Goal: Information Seeking & Learning: Learn about a topic

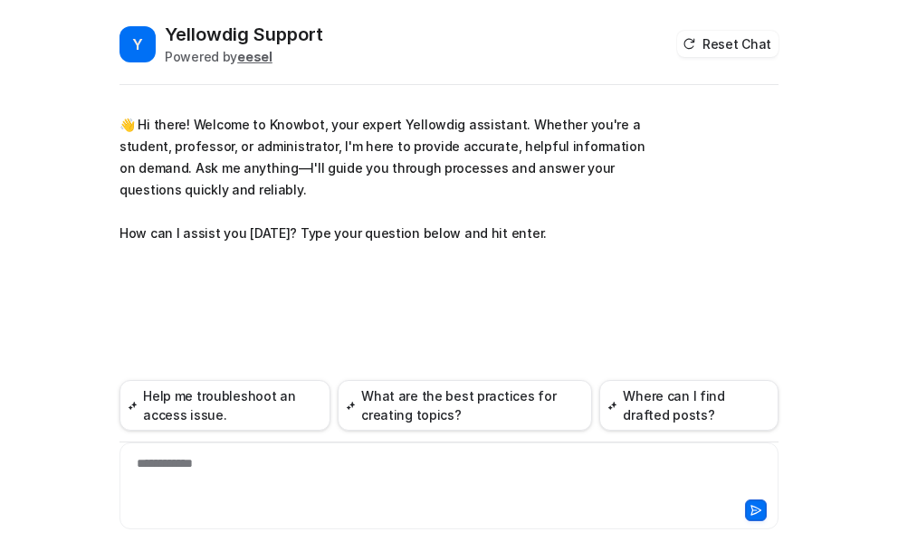
click at [149, 472] on div "**********" at bounding box center [449, 475] width 650 height 42
paste div
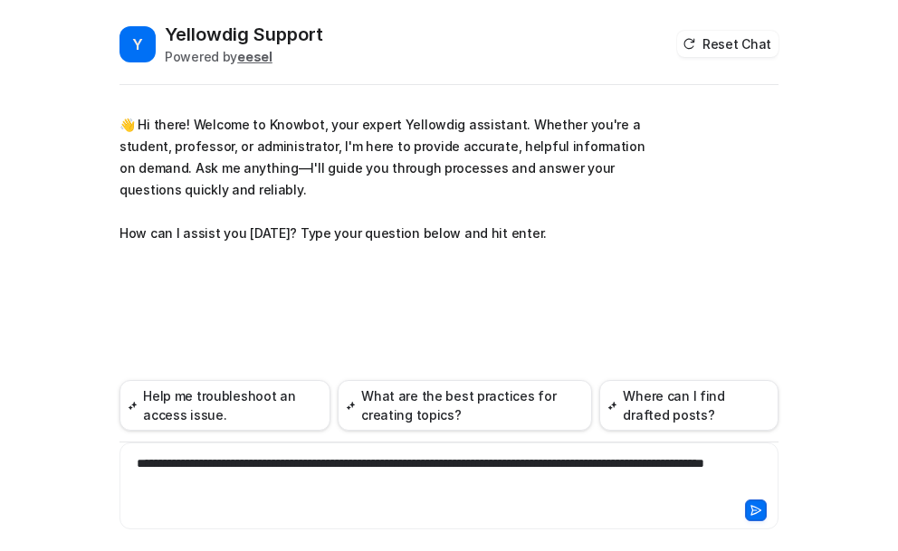
click at [756, 508] on icon at bounding box center [756, 510] width 10 height 9
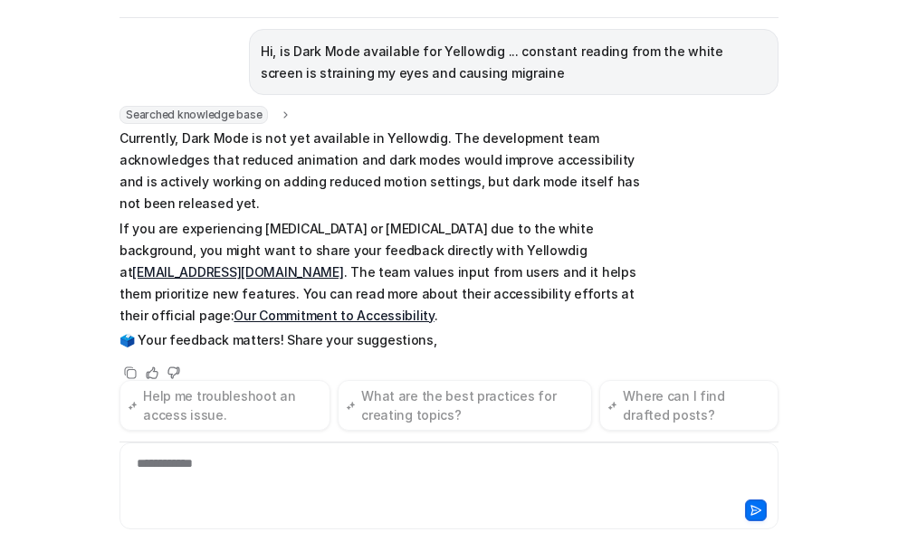
scroll to position [187, 0]
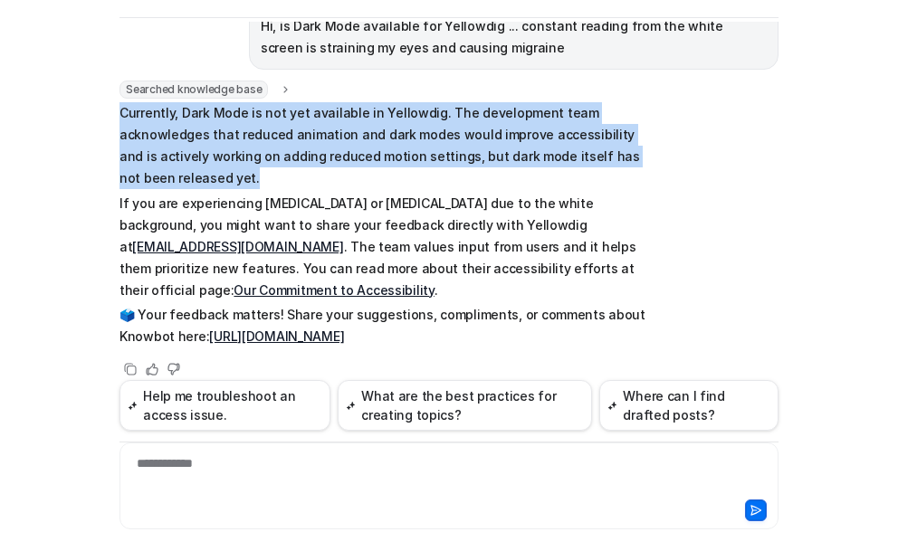
drag, startPoint x: 115, startPoint y: 113, endPoint x: 624, endPoint y: 181, distance: 514.0
click at [624, 181] on p "Currently, Dark Mode is not yet available in Yellowdig. The development team ac…" at bounding box center [383, 145] width 529 height 87
click at [306, 329] on link "[URL][DOMAIN_NAME]" at bounding box center [276, 336] width 135 height 15
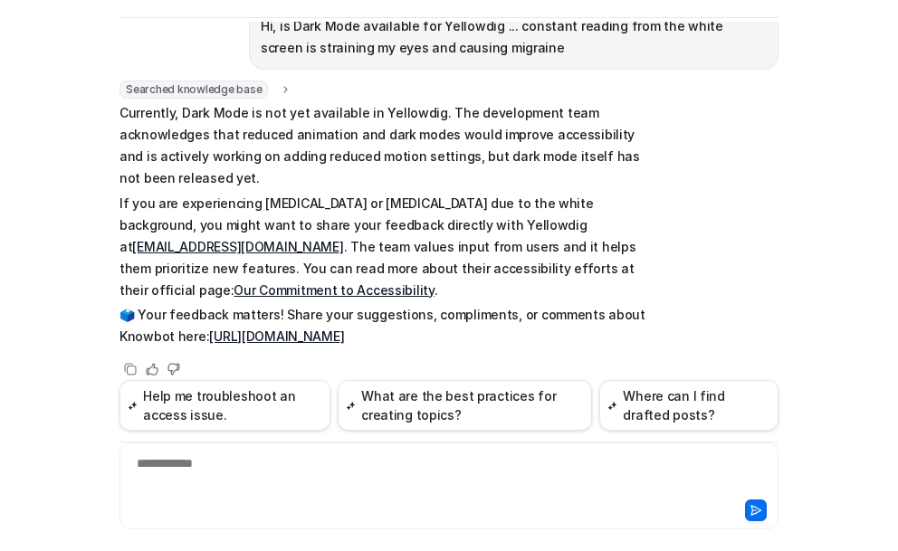
drag, startPoint x: 202, startPoint y: 190, endPoint x: 190, endPoint y: 181, distance: 14.8
click at [192, 182] on span "Currently, Dark Mode is not yet available in Yellowdig. The development team ac…" at bounding box center [383, 224] width 529 height 245
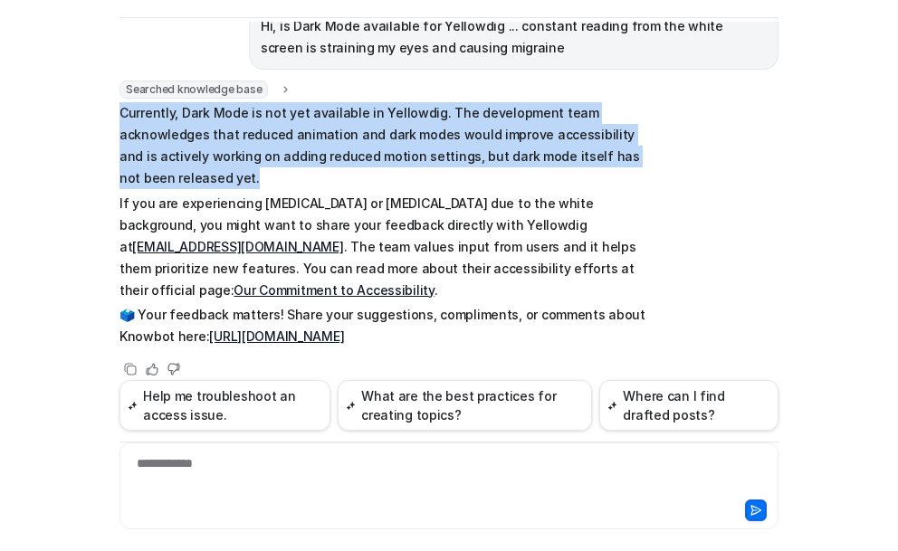
drag, startPoint x: 114, startPoint y: 114, endPoint x: 192, endPoint y: 177, distance: 100.4
click at [192, 177] on p "Currently, Dark Mode is not yet available in Yellowdig. The development team ac…" at bounding box center [383, 145] width 529 height 87
copy p "Currently, Dark Mode is not yet available in Yellowdig. The development team ac…"
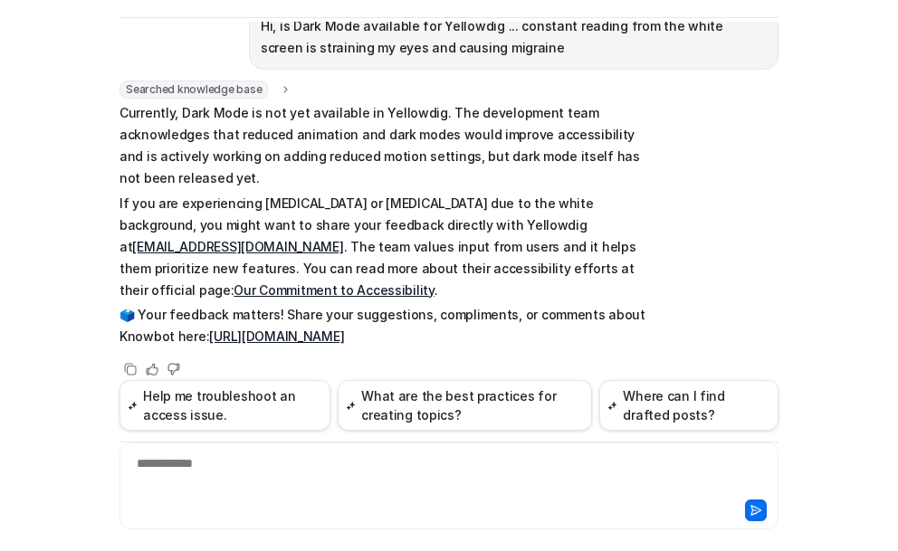
click at [231, 470] on div "**********" at bounding box center [449, 475] width 650 height 42
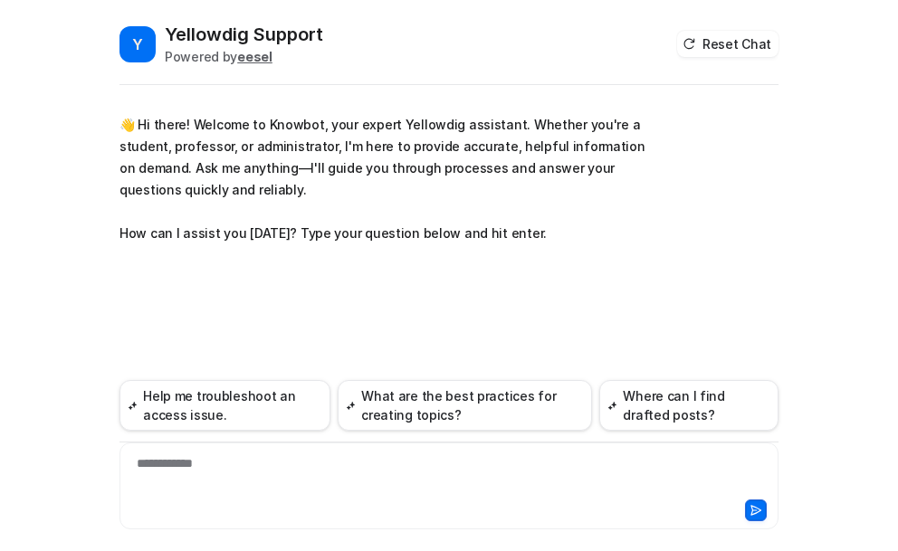
click at [262, 472] on div "**********" at bounding box center [449, 475] width 650 height 42
paste div
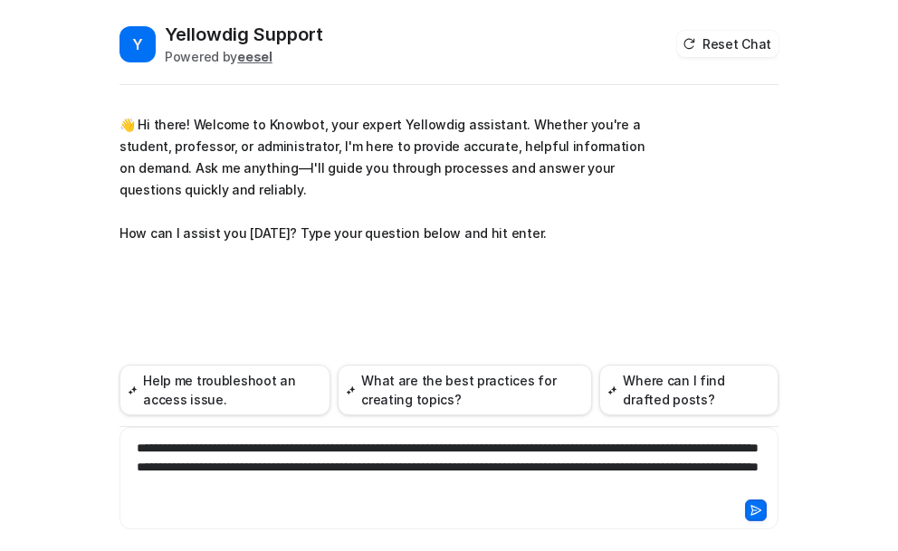
click at [754, 510] on icon at bounding box center [755, 510] width 13 height 13
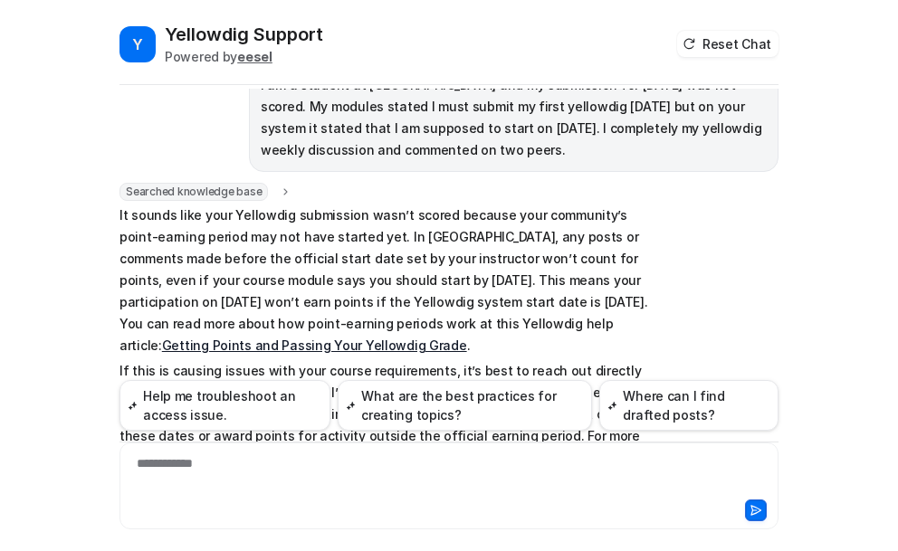
scroll to position [188, 0]
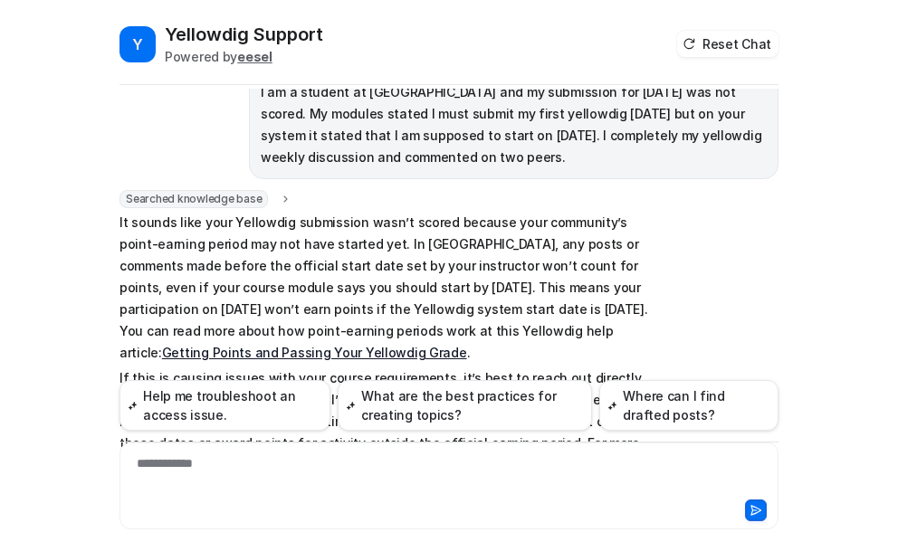
drag, startPoint x: 501, startPoint y: 202, endPoint x: 108, endPoint y: 220, distance: 394.1
click at [108, 220] on div "Y Yellowdig Support Powered by eesel Reset Chat 👋 Hi there! Welcome to Knowbot,…" at bounding box center [449, 286] width 688 height 529
copy p "It sounds like your Yellowdig submission wasn’t scored because your community’s…"
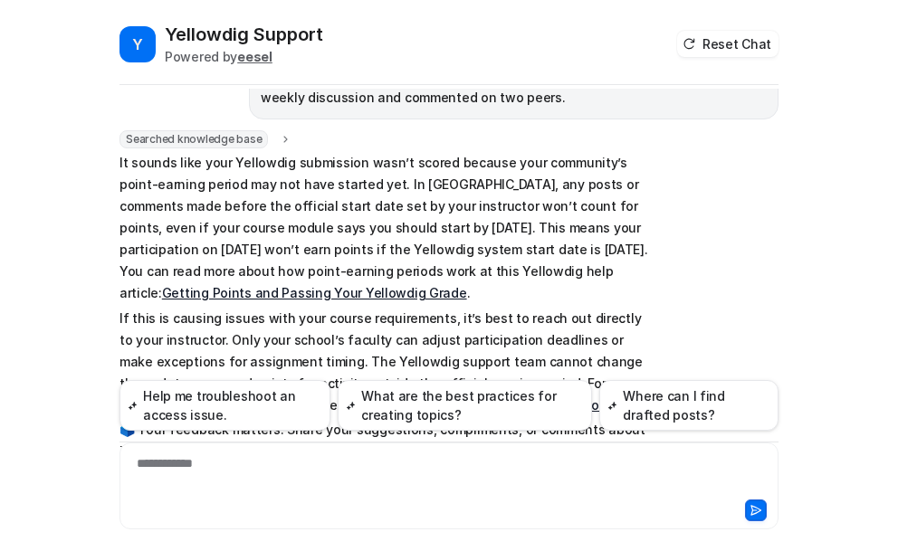
scroll to position [279, 0]
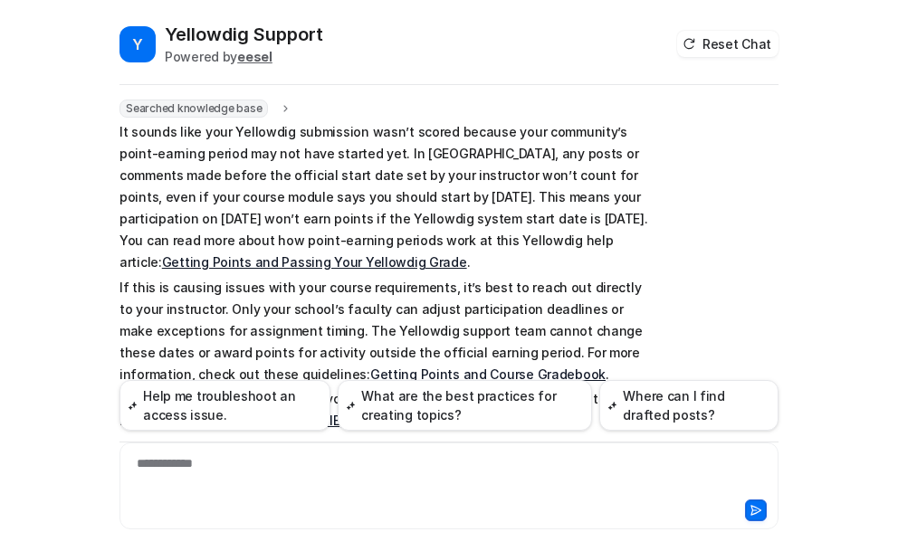
click at [467, 254] on link "Getting Points and Passing Your Yellowdig Grade" at bounding box center [314, 261] width 305 height 15
